Goal: Transaction & Acquisition: Obtain resource

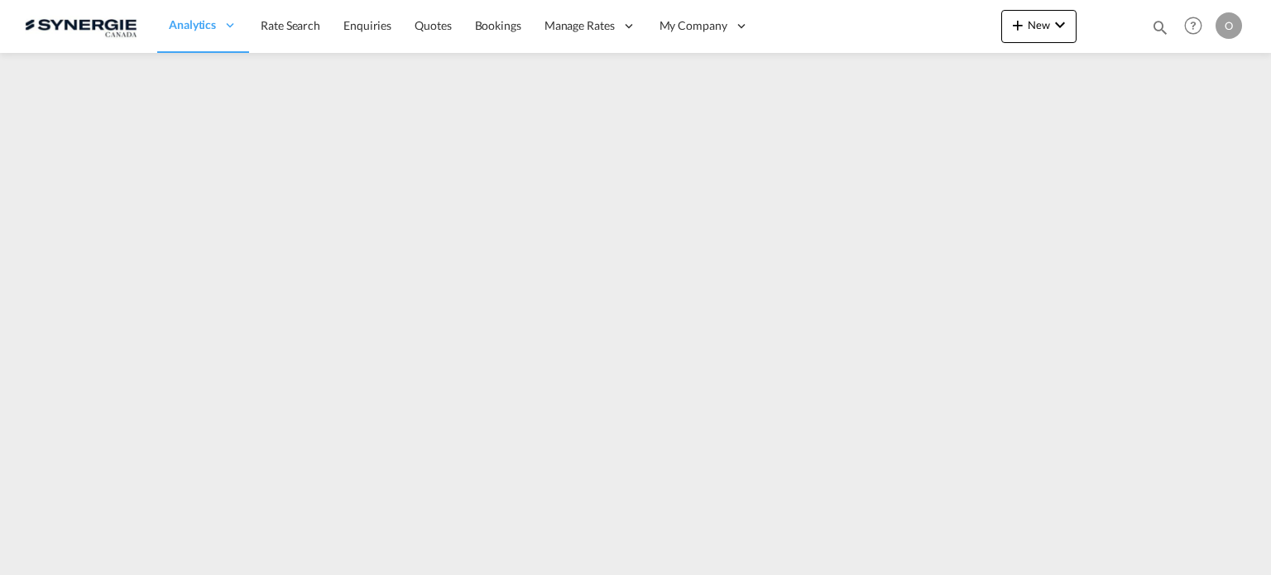
click at [1160, 20] on md-icon "icon-magnify" at bounding box center [1160, 27] width 18 height 18
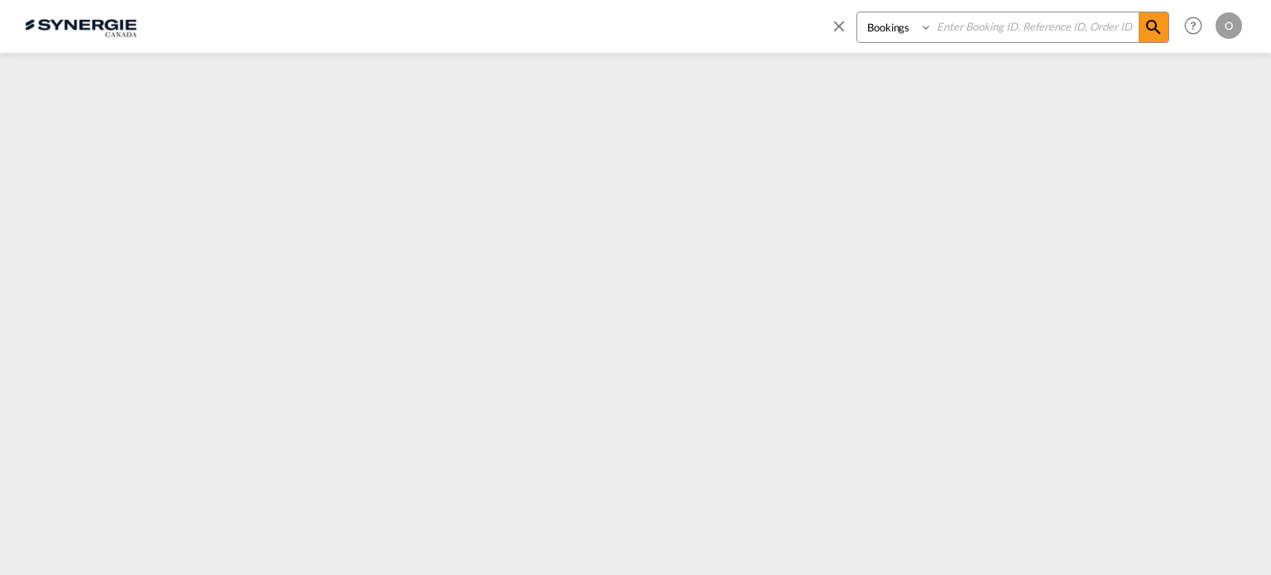
click at [876, 27] on select "Bookings Quotes Enquiries" at bounding box center [896, 27] width 79 height 30
select select "Quotes"
click at [857, 12] on select "Bookings Quotes Enquiries" at bounding box center [896, 27] width 79 height 30
click at [957, 29] on input at bounding box center [1036, 26] width 206 height 29
paste input "SYC000013187"
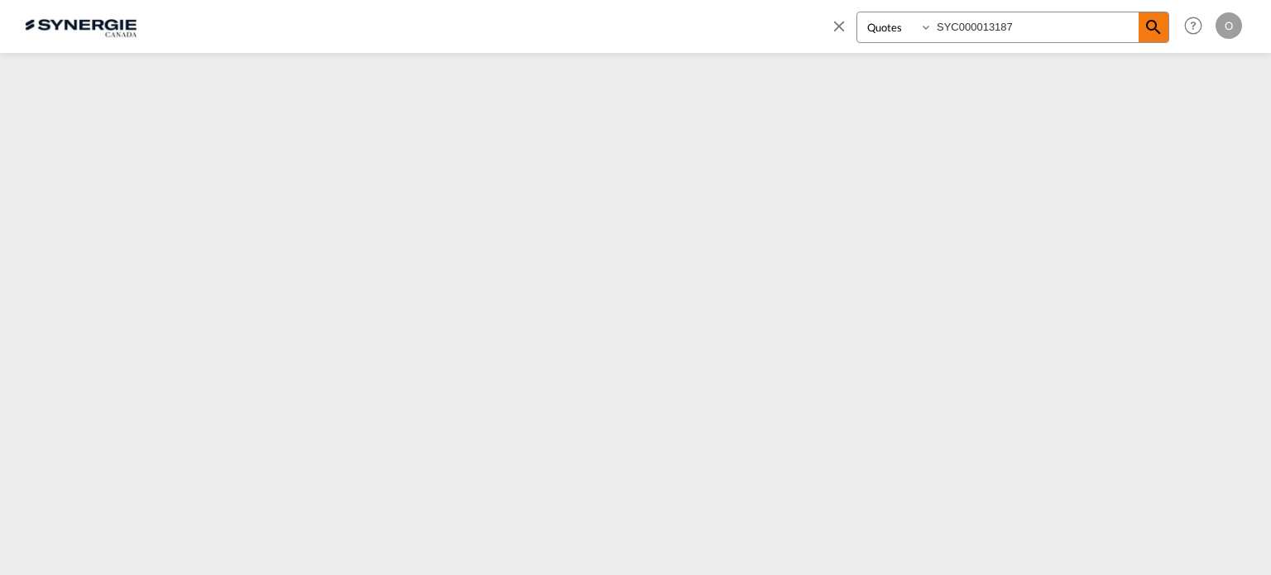
type input "SYC000013187"
click at [1149, 26] on md-icon "icon-magnify" at bounding box center [1154, 27] width 20 height 20
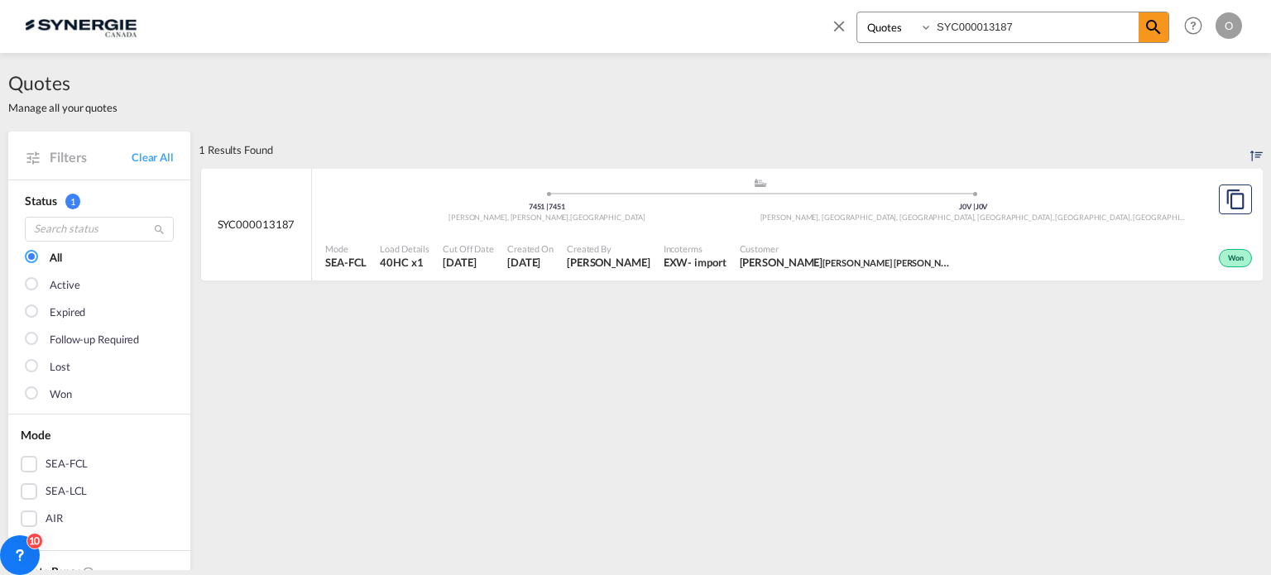
click at [840, 267] on span "Kayla Forget AEBI SCHMIDT" at bounding box center [847, 262] width 215 height 15
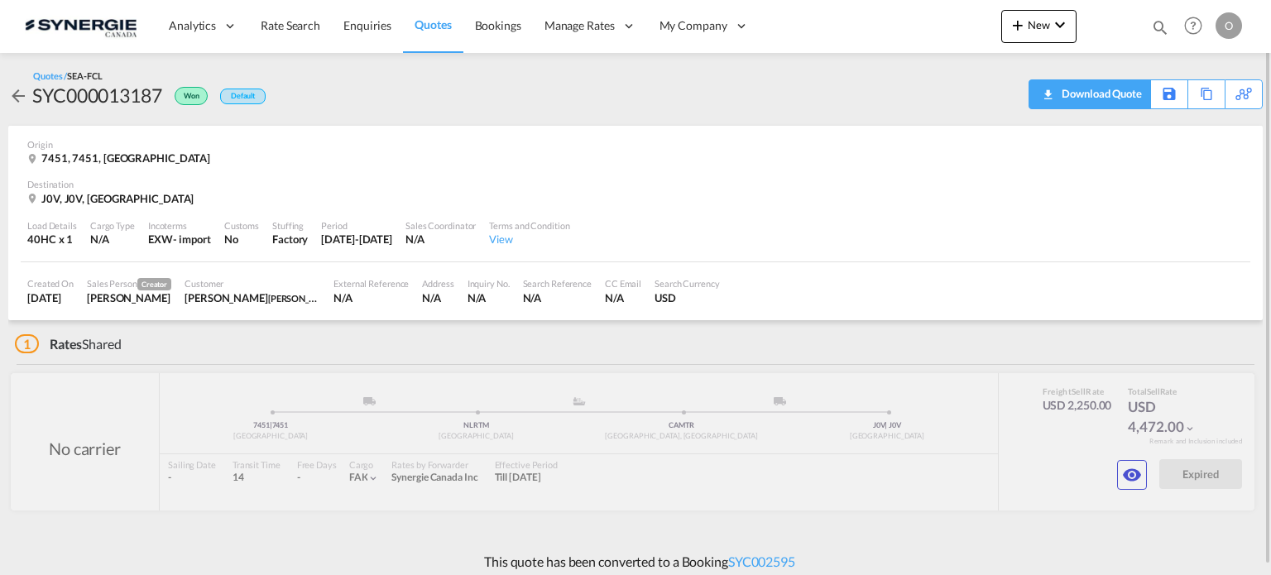
click at [1116, 101] on div "Download Quote" at bounding box center [1100, 93] width 84 height 26
click at [1132, 465] on md-icon "icon-eye" at bounding box center [1132, 475] width 20 height 20
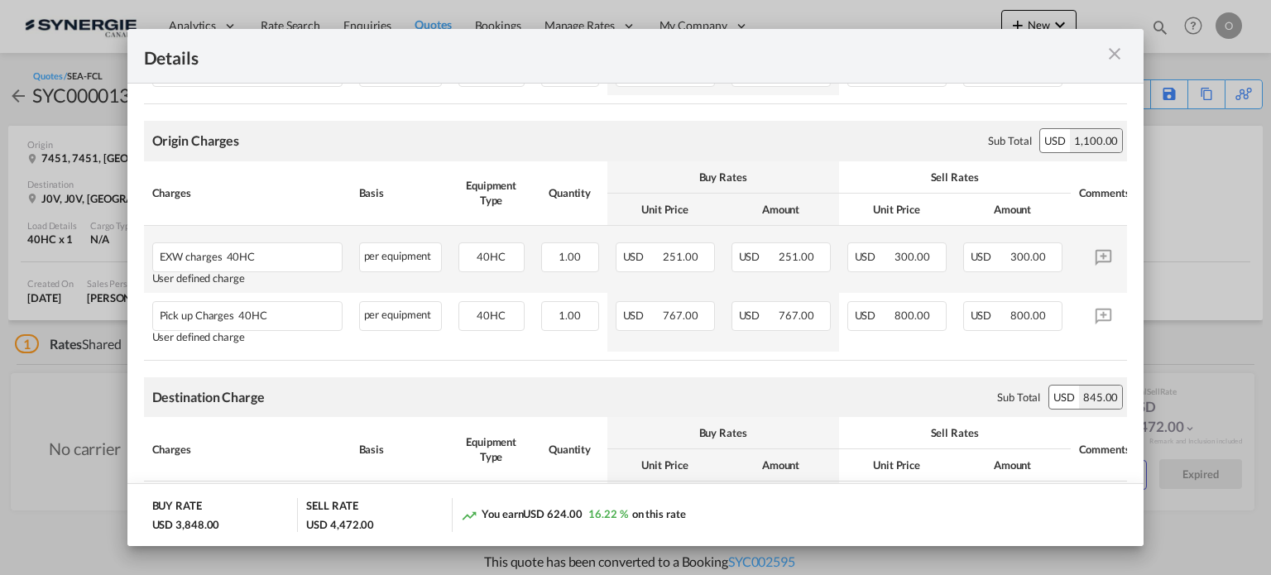
scroll to position [129, 0]
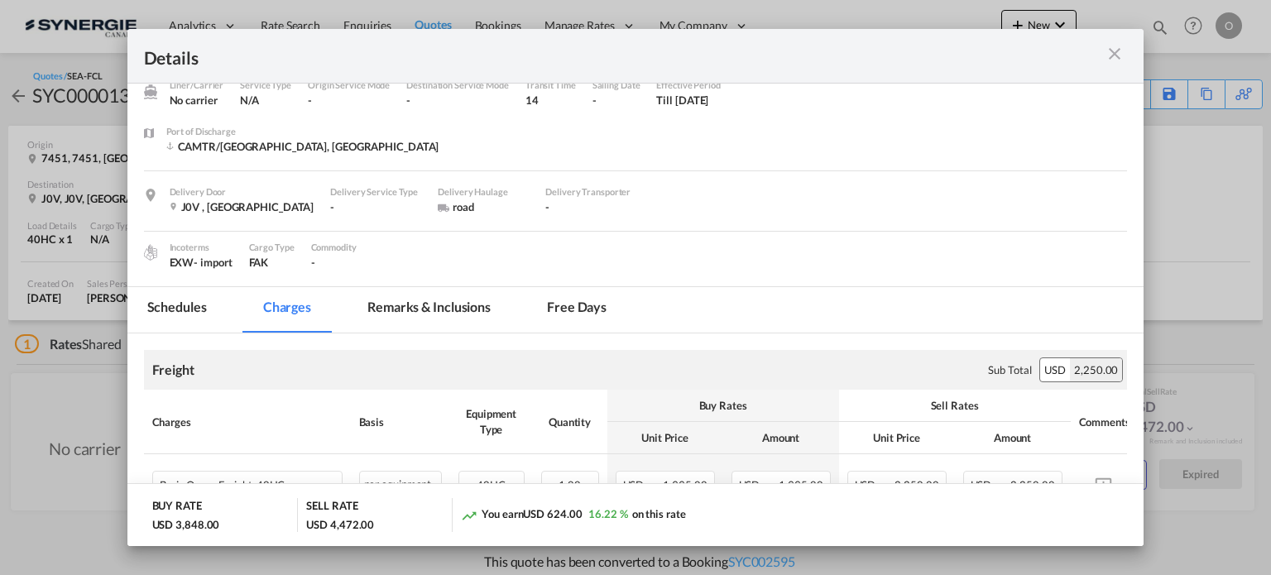
click at [437, 316] on md-tab-item "Remarks & Inclusions" at bounding box center [429, 310] width 163 height 46
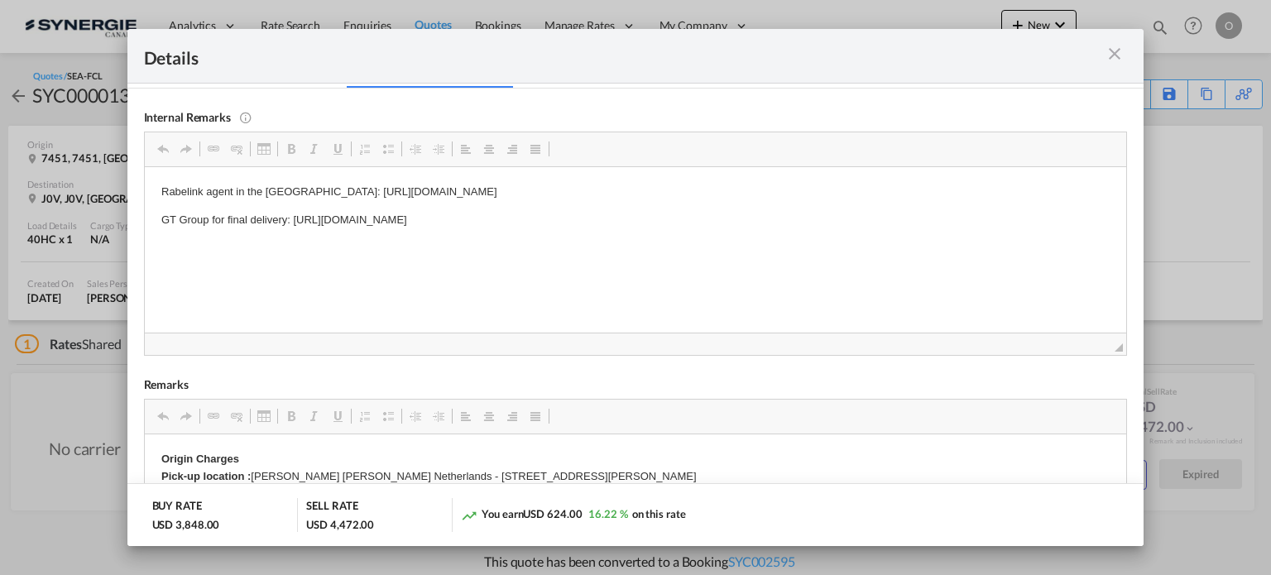
scroll to position [377, 0]
drag, startPoint x: 730, startPoint y: 214, endPoint x: 238, endPoint y: 223, distance: 492.5
drag, startPoint x: 292, startPoint y: 218, endPoint x: 718, endPoint y: 217, distance: 426.2
click at [718, 217] on p "GT Group for final delivery: [URL][DOMAIN_NAME]" at bounding box center [635, 216] width 949 height 17
copy p "[URL][DOMAIN_NAME]"
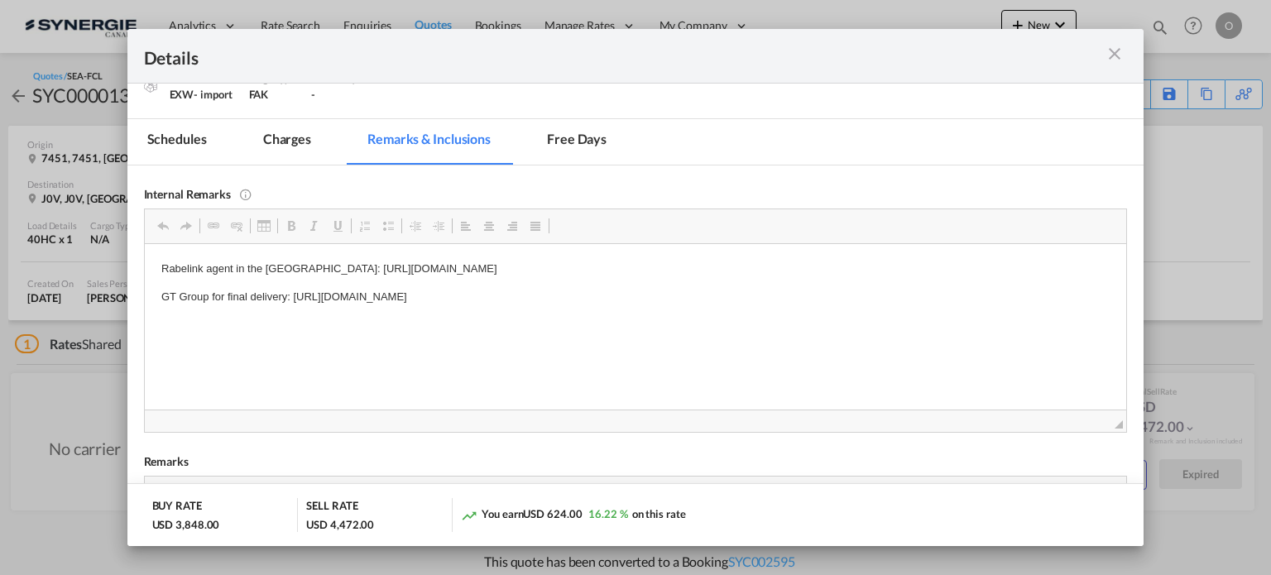
scroll to position [295, 0]
click at [293, 137] on md-tab-item "Charges" at bounding box center [287, 145] width 88 height 46
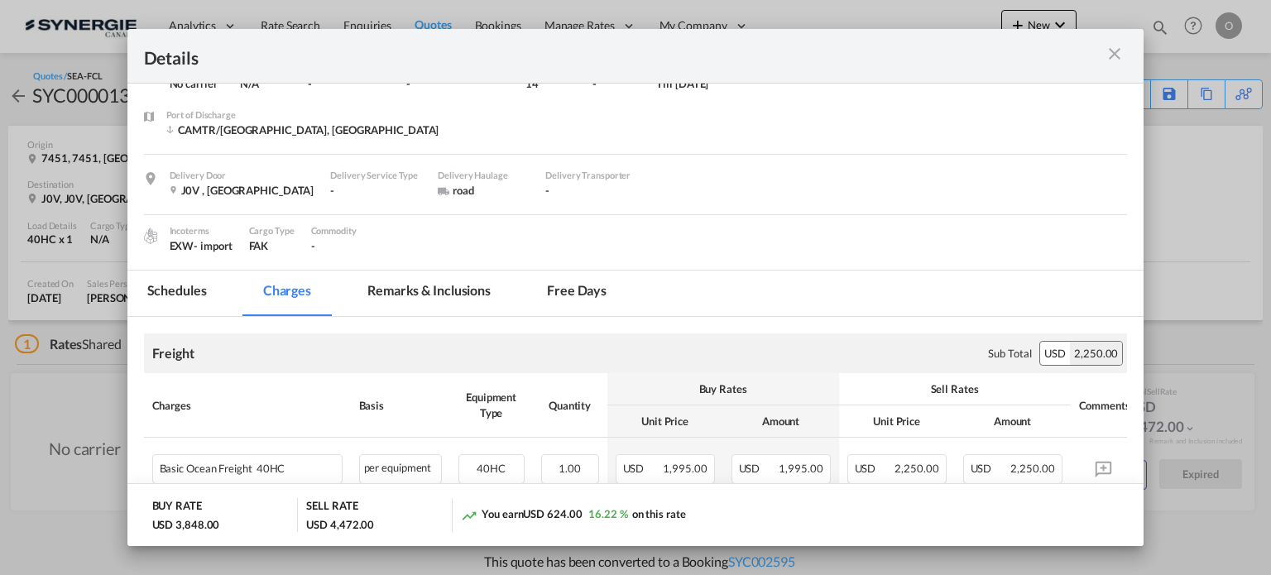
scroll to position [129, 0]
